Goal: Task Accomplishment & Management: Use online tool/utility

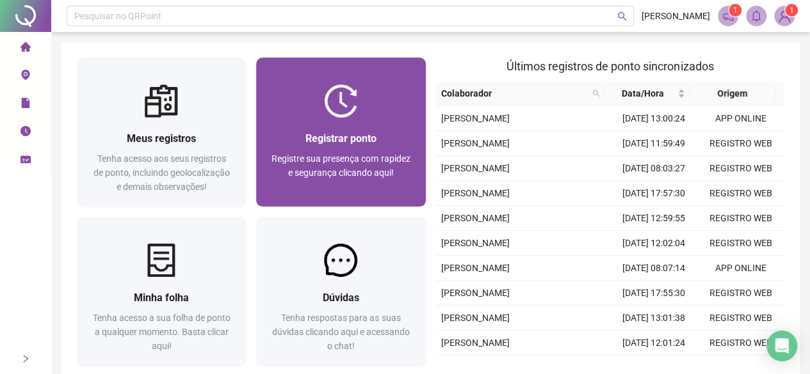
click at [398, 136] on div "Registrar ponto" at bounding box center [340, 139] width 138 height 16
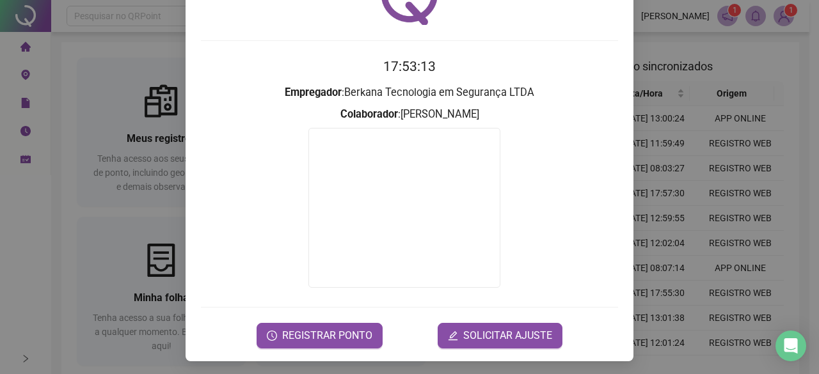
scroll to position [82, 0]
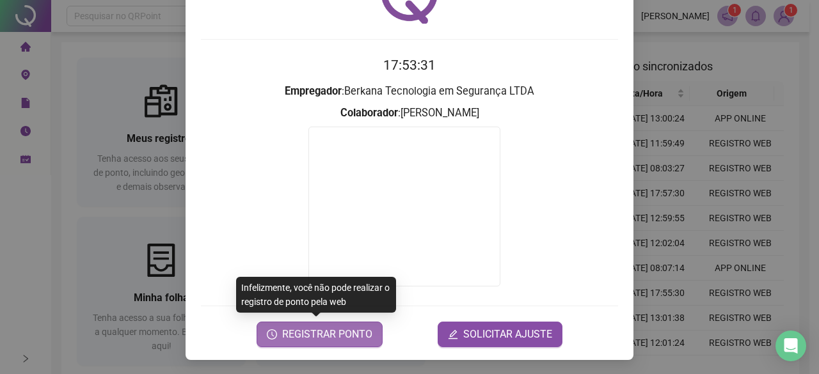
click at [307, 332] on span "REGISTRAR PONTO" at bounding box center [327, 334] width 90 height 15
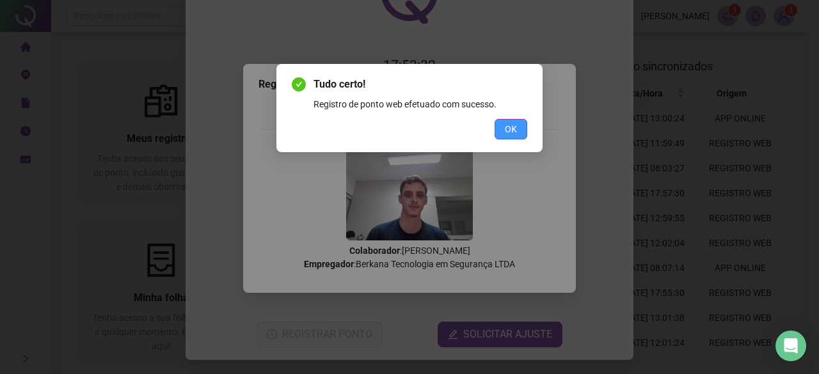
click at [503, 131] on button "OK" at bounding box center [511, 129] width 33 height 20
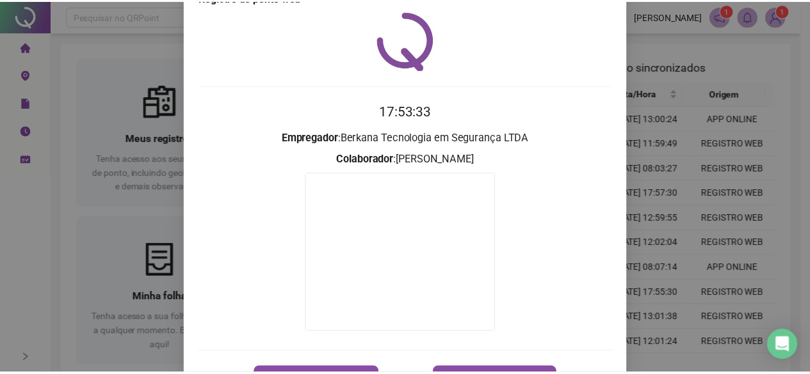
scroll to position [0, 0]
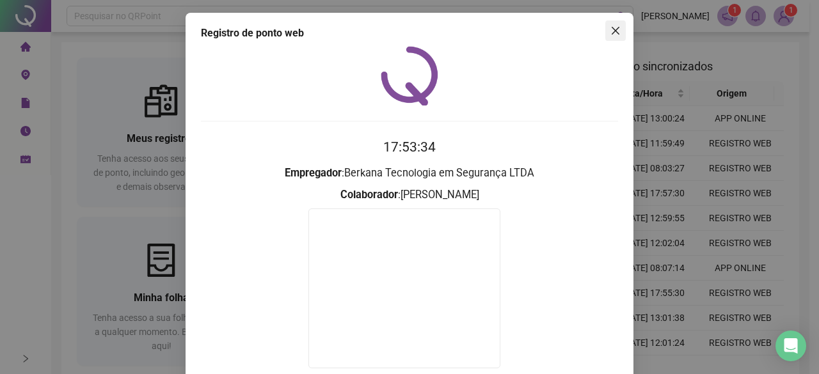
click at [606, 34] on span "Close" at bounding box center [616, 31] width 20 height 10
